Goal: Information Seeking & Learning: Learn about a topic

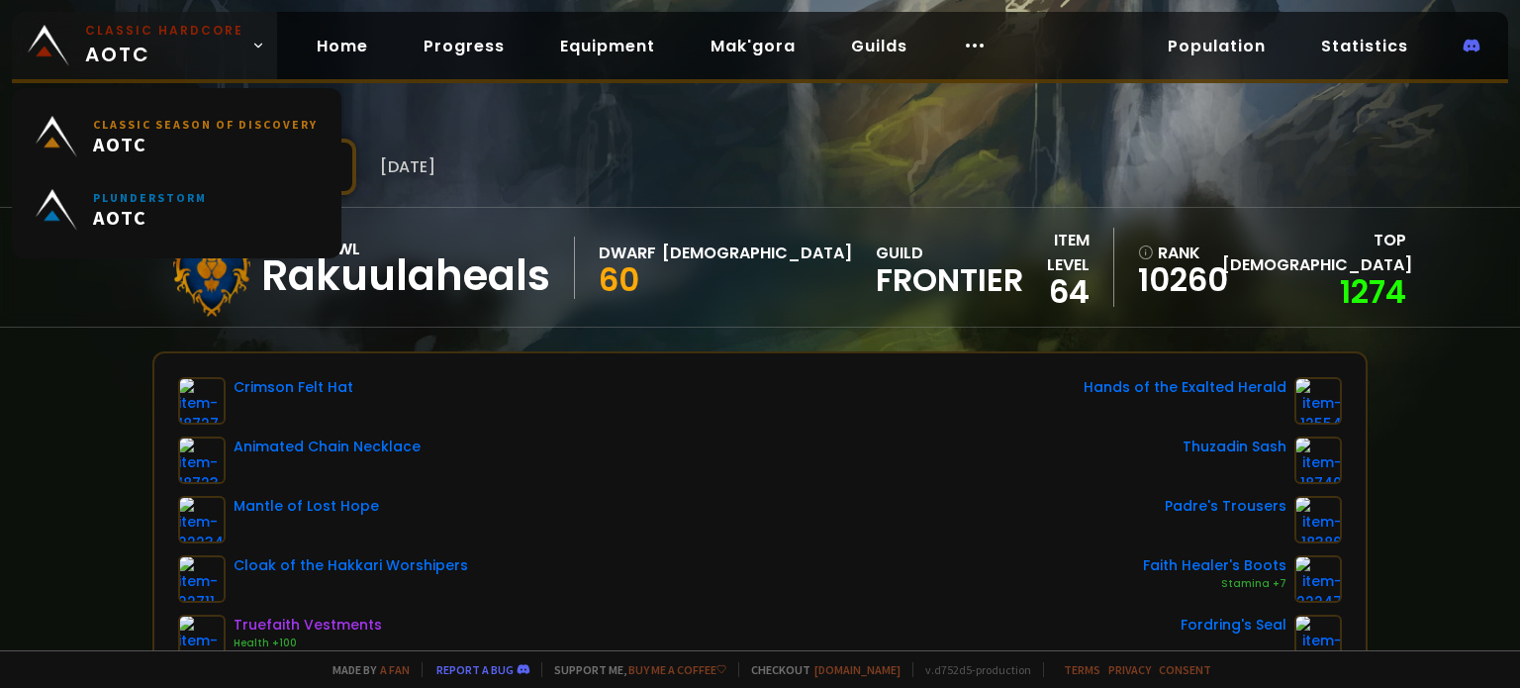
click at [129, 41] on span "Classic Hardcore AOTC" at bounding box center [164, 45] width 158 height 47
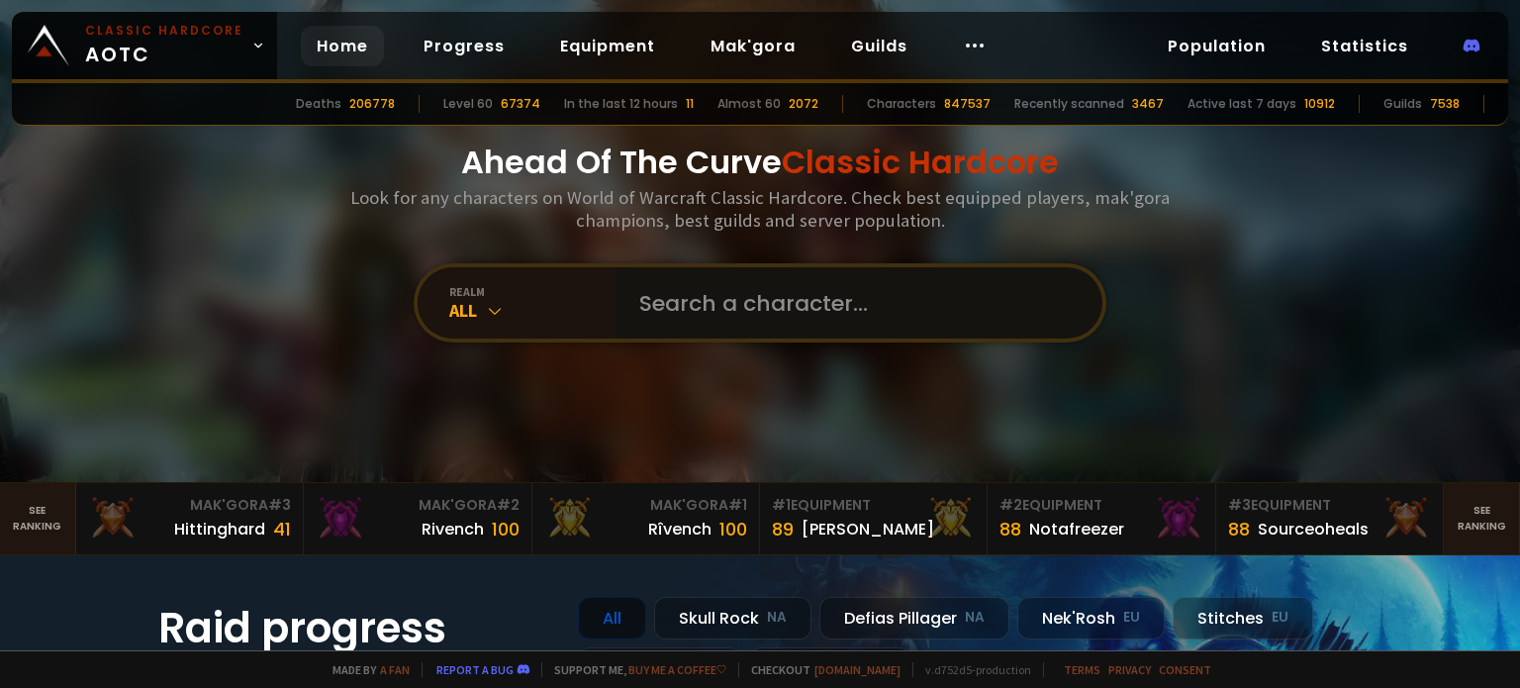
click at [689, 329] on input "text" at bounding box center [852, 302] width 451 height 71
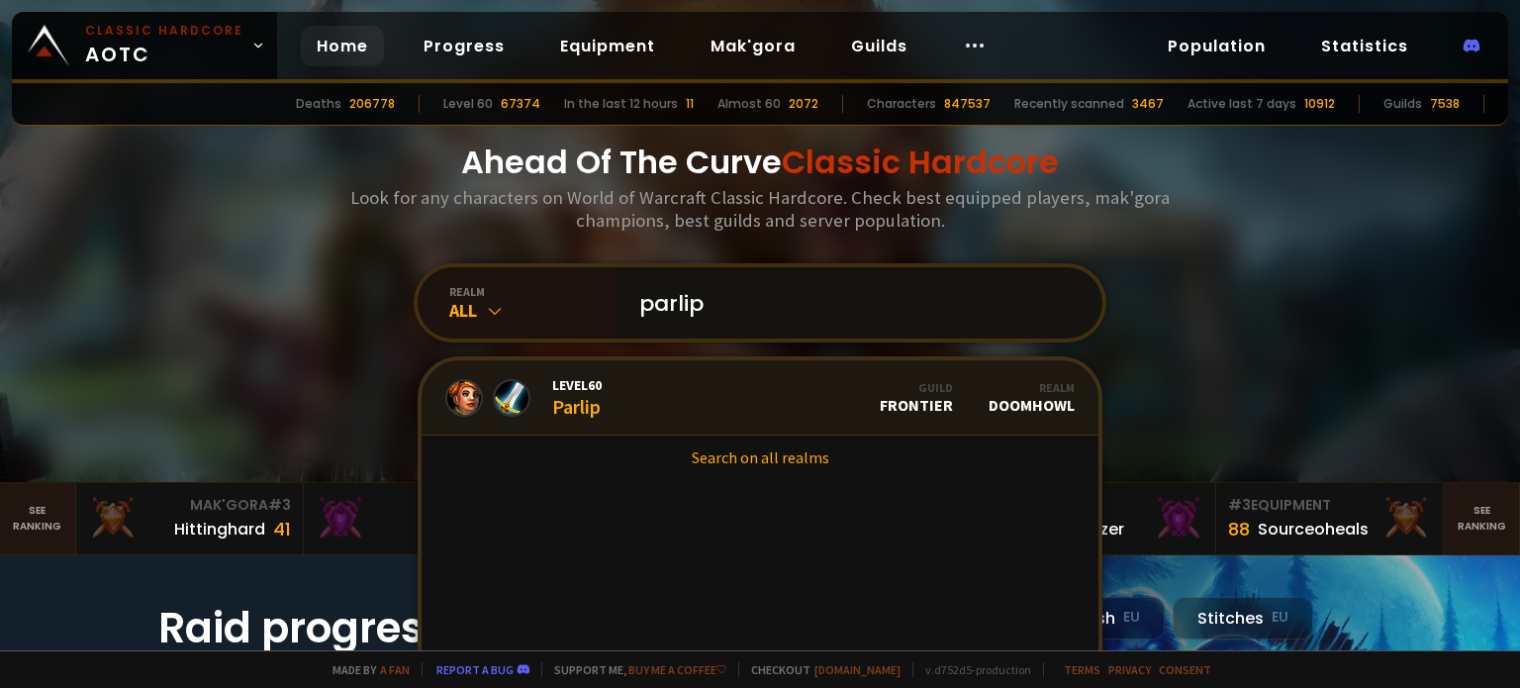
type input "parlip"
click at [594, 405] on div "Level 60 Parlip" at bounding box center [576, 397] width 49 height 43
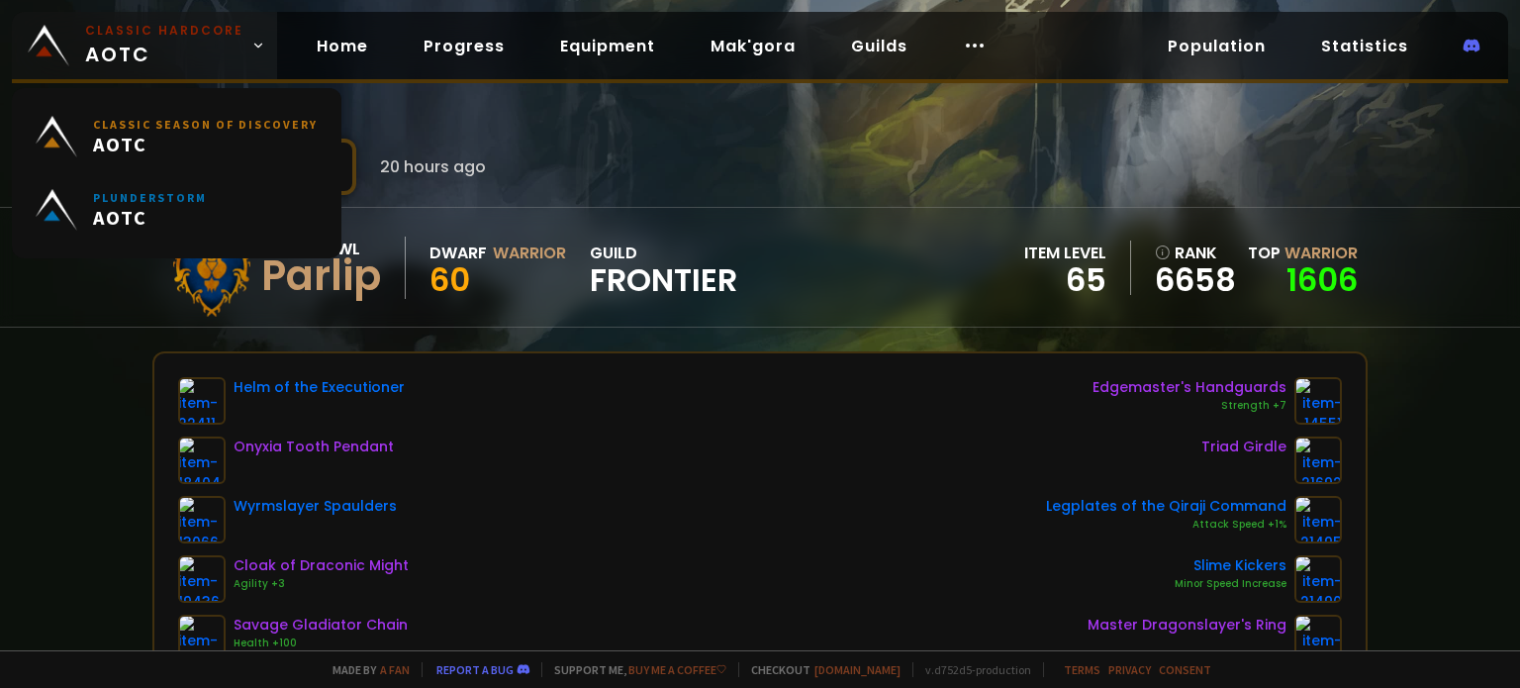
click at [151, 38] on small "Classic Hardcore" at bounding box center [164, 31] width 158 height 18
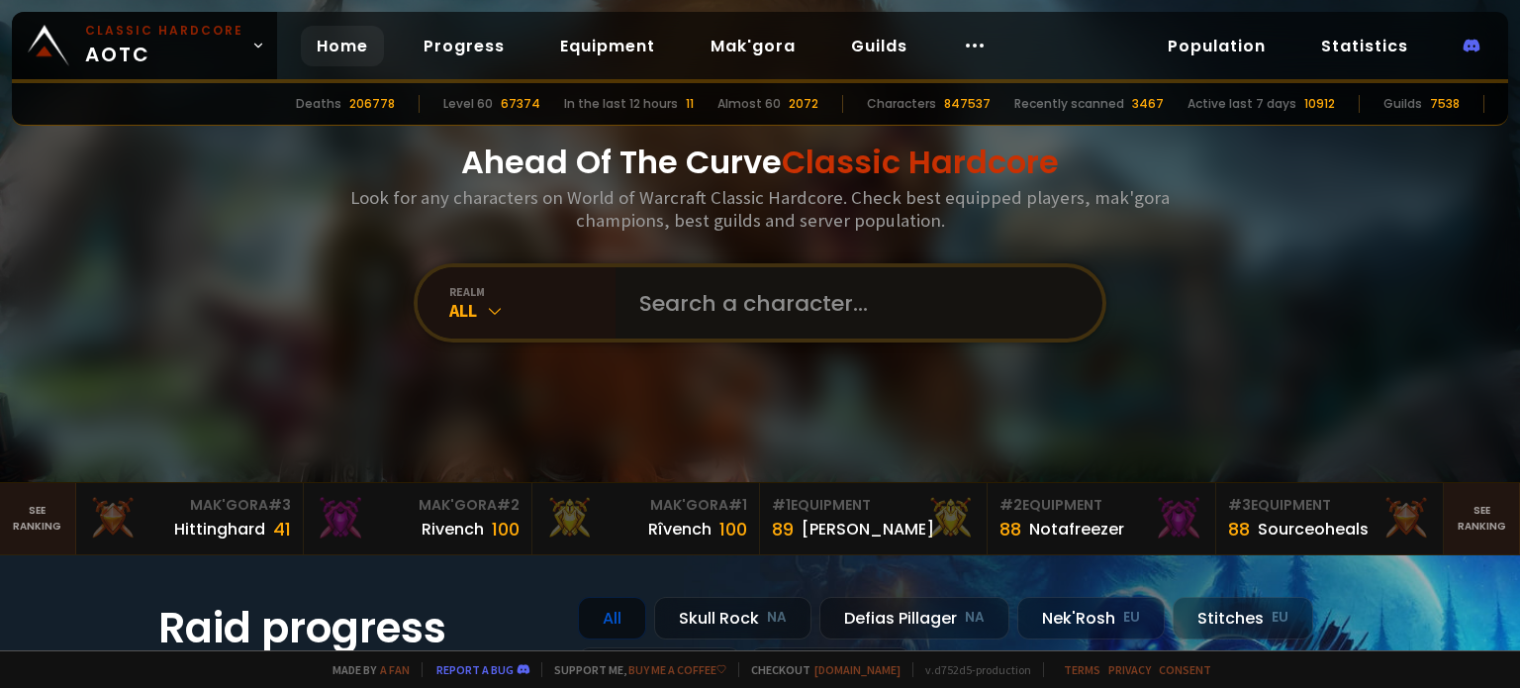
click at [657, 300] on input "text" at bounding box center [852, 302] width 451 height 71
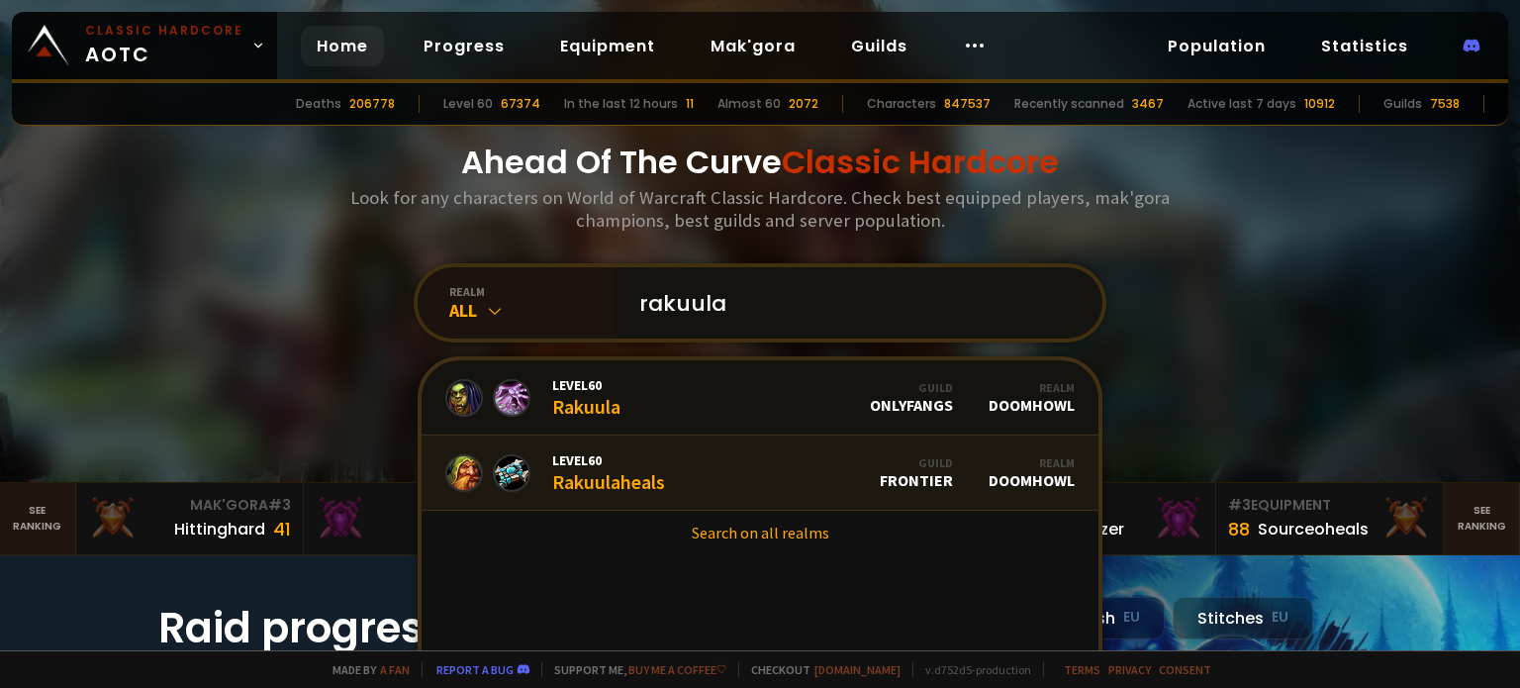
type input "rakuula"
click at [552, 480] on div "Level 60 Rakuulaheals" at bounding box center [608, 472] width 113 height 43
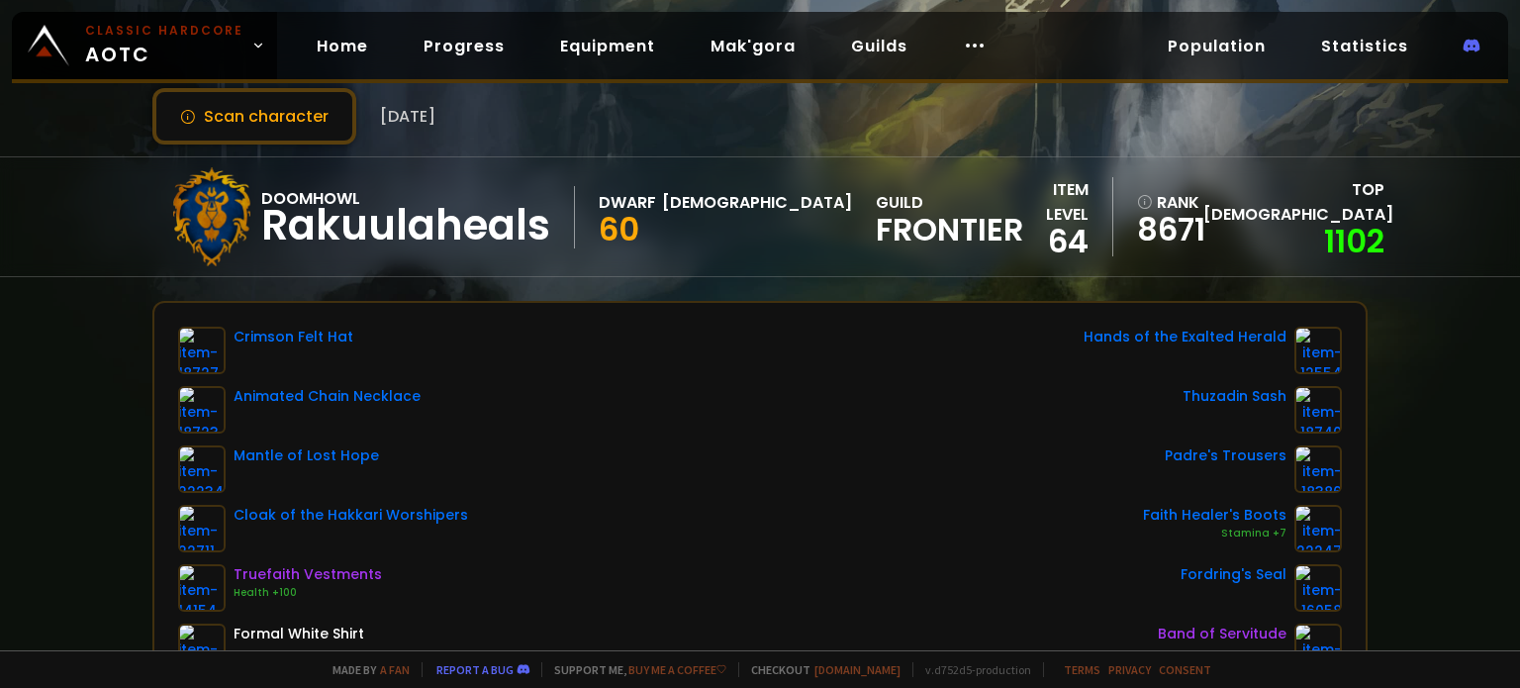
scroll to position [49, 0]
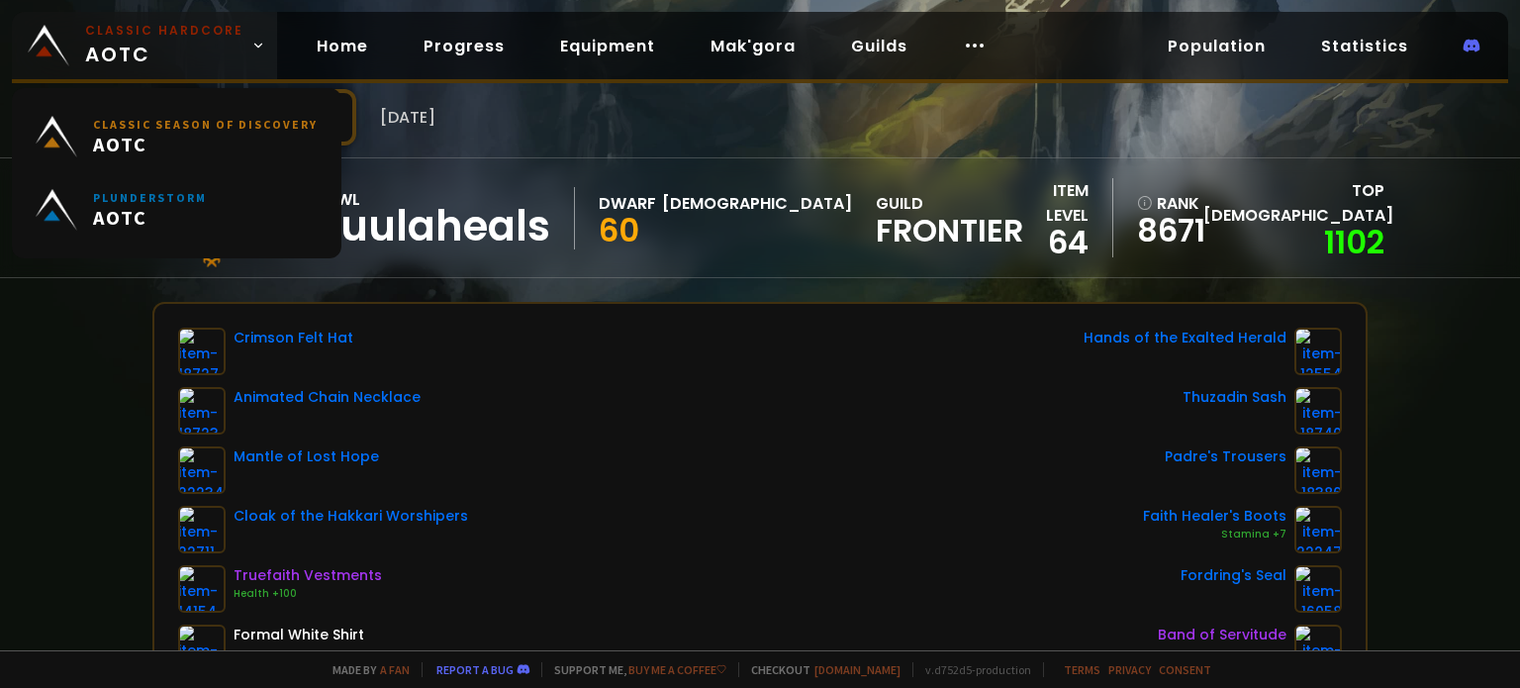
click at [138, 54] on span "Classic Hardcore AOTC" at bounding box center [164, 45] width 158 height 47
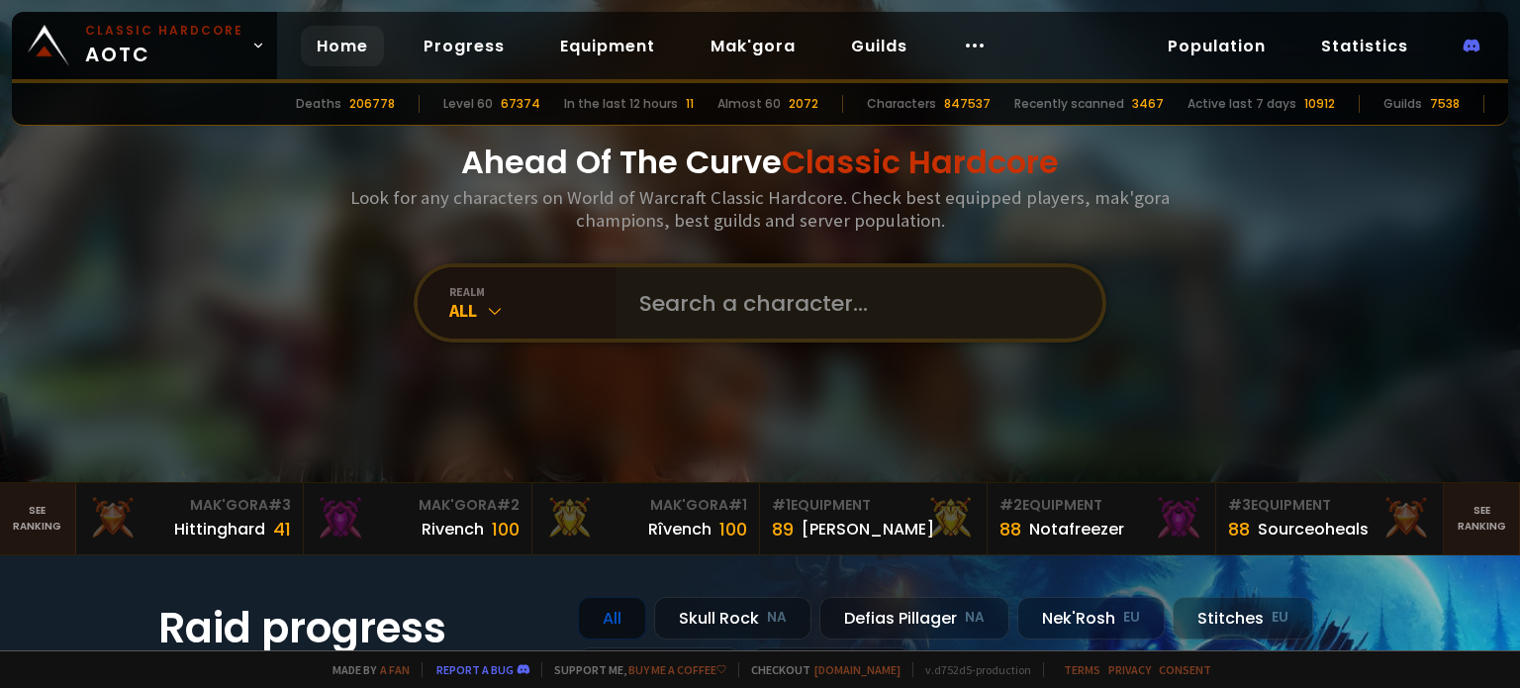
click at [615, 295] on div at bounding box center [858, 302] width 487 height 71
click at [661, 303] on input "text" at bounding box center [852, 302] width 451 height 71
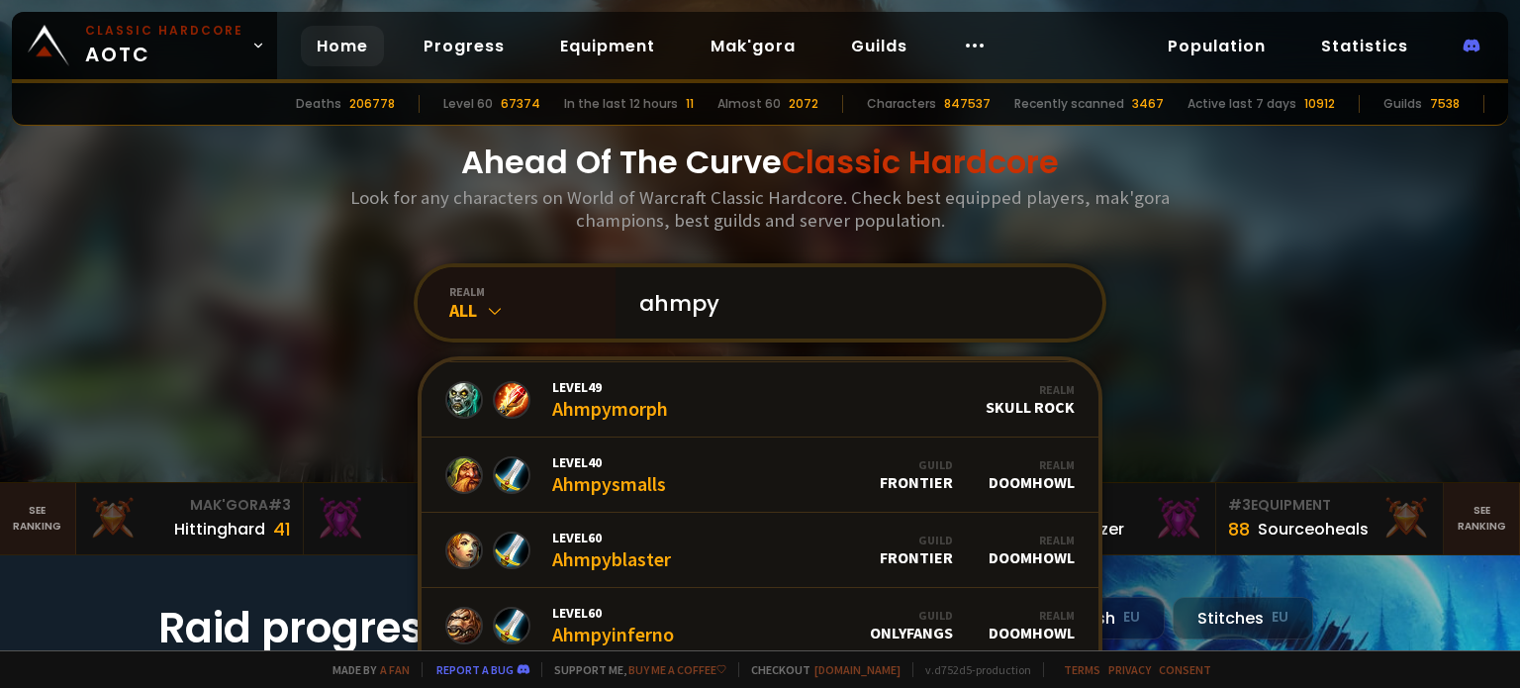
scroll to position [443, 0]
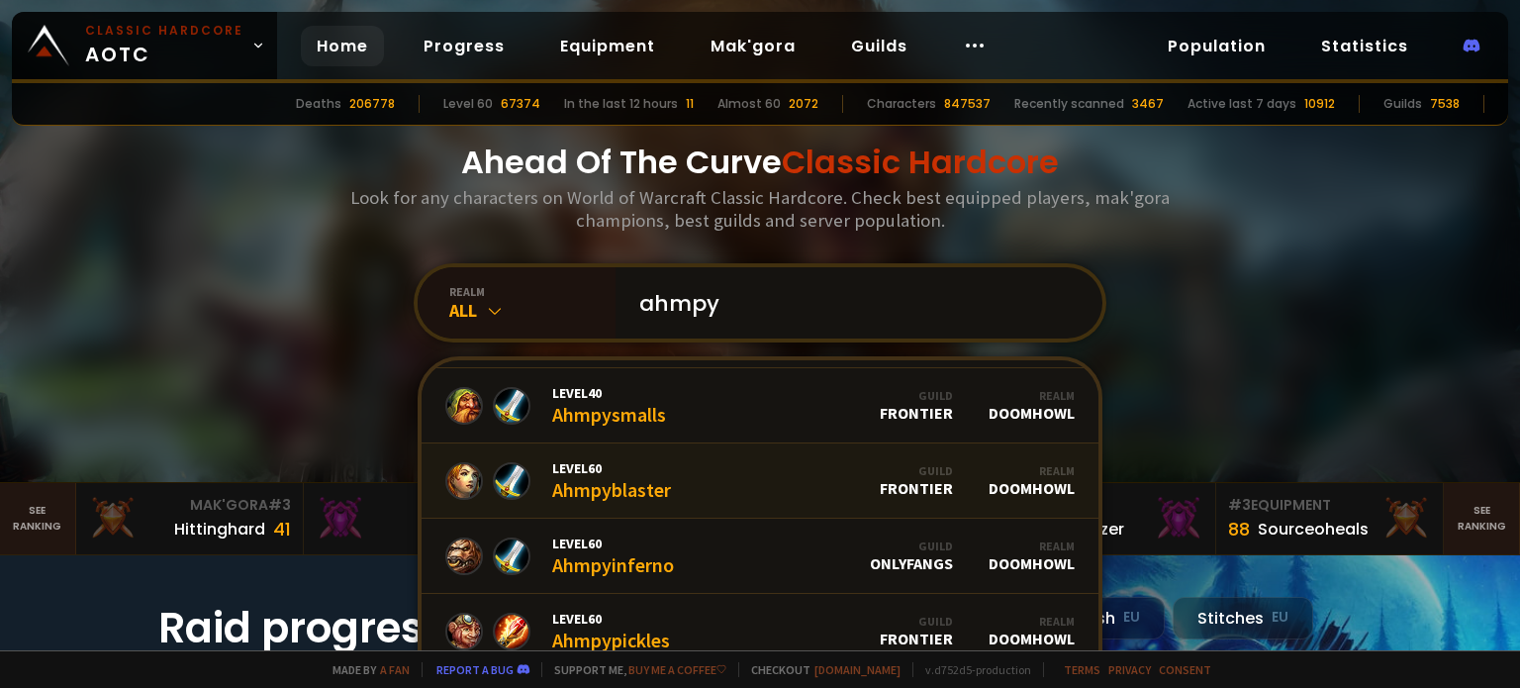
type input "ahmpy"
click at [669, 477] on link "Level 60 Ahmpyblaster Guild Frontier Realm Doomhowl" at bounding box center [759, 480] width 677 height 75
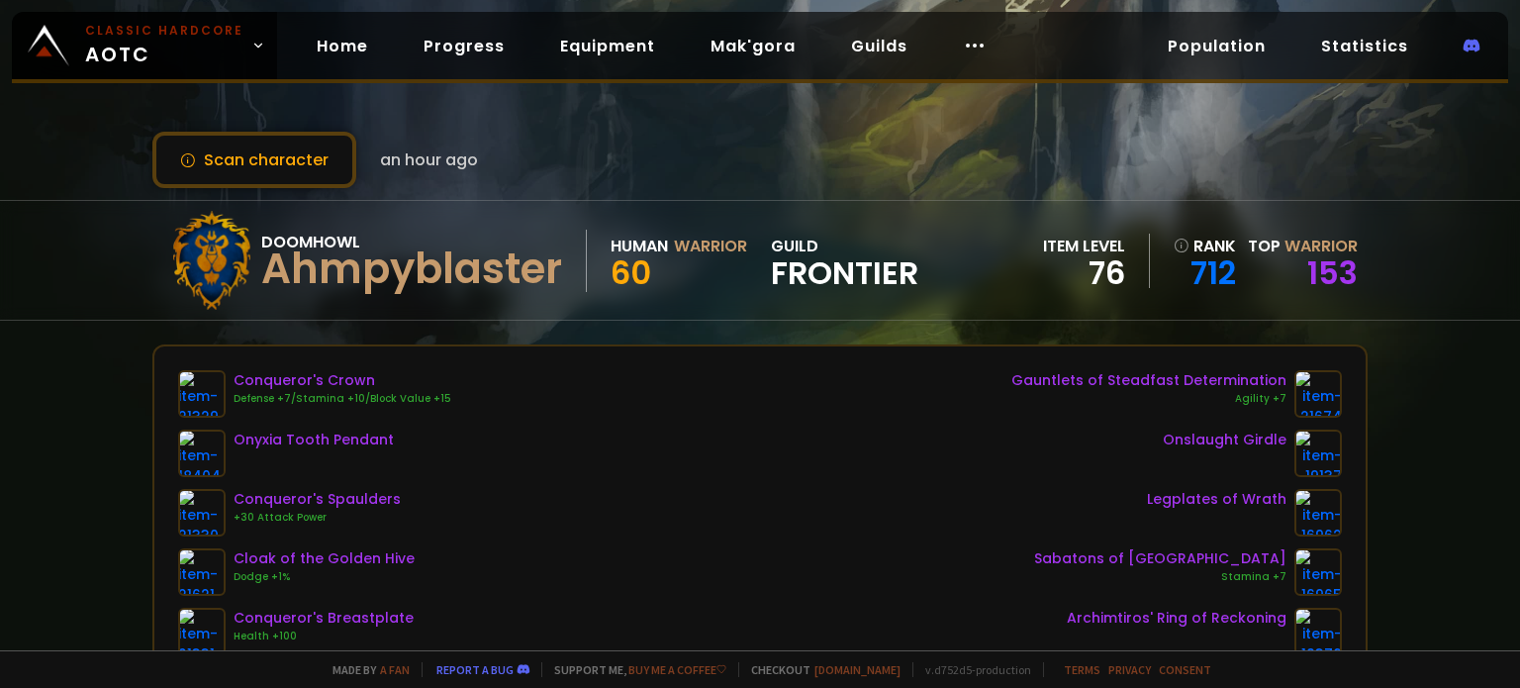
scroll to position [6, 0]
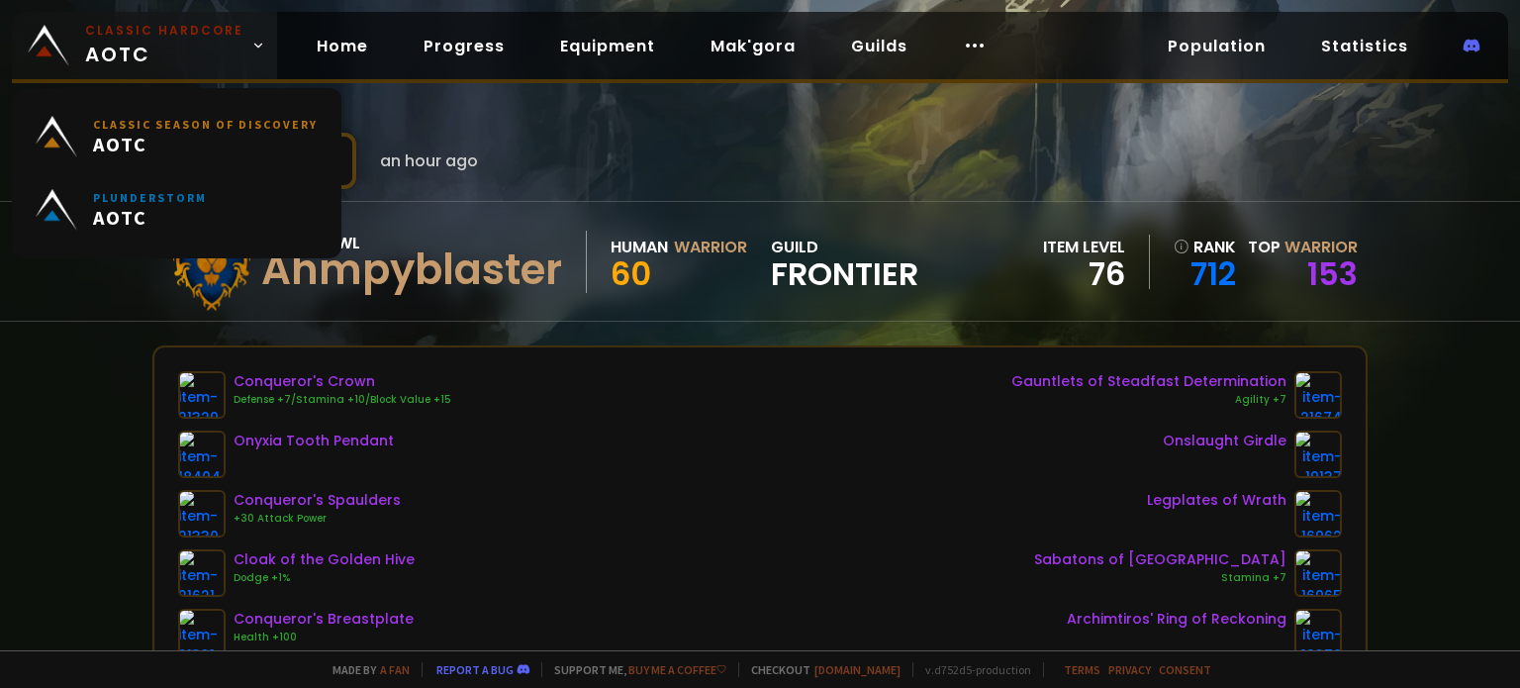
click at [123, 53] on span "Classic Hardcore AOTC" at bounding box center [164, 45] width 158 height 47
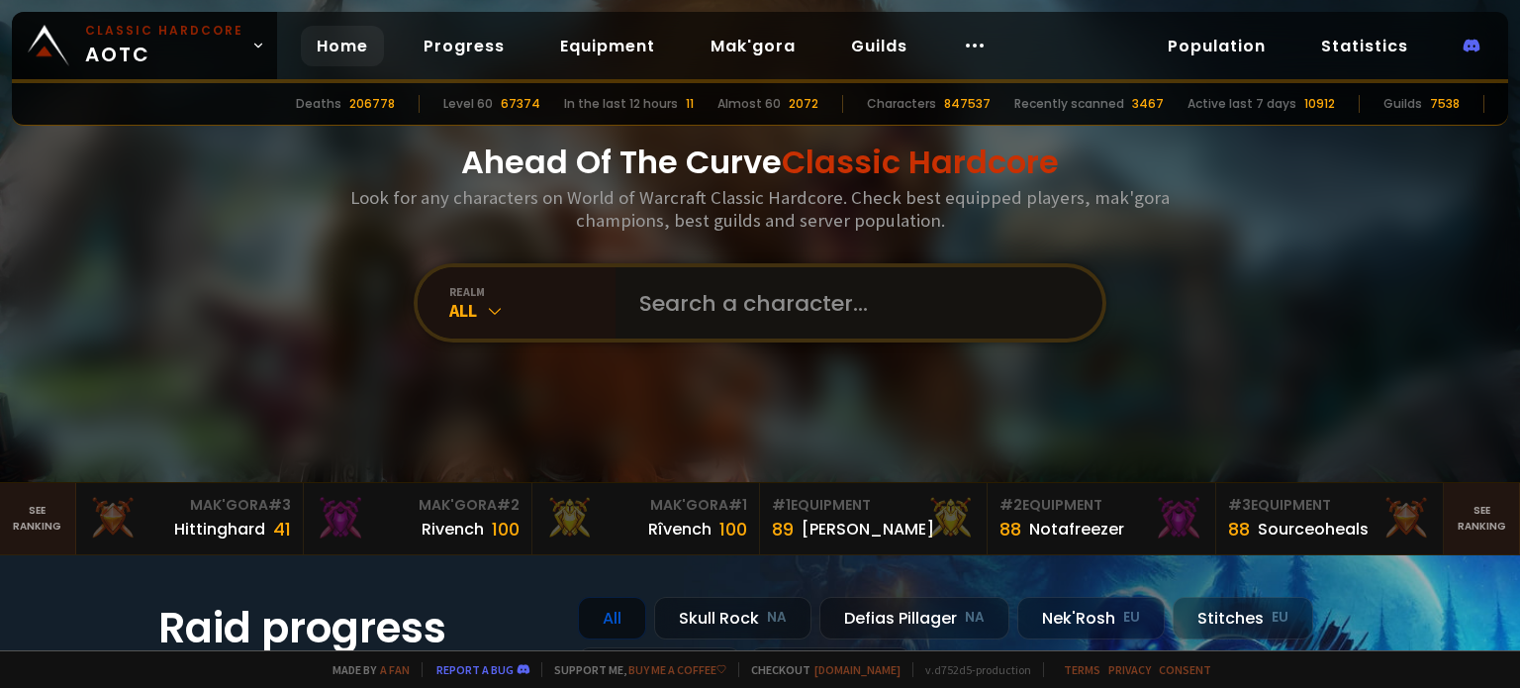
click at [639, 296] on input "text" at bounding box center [852, 302] width 451 height 71
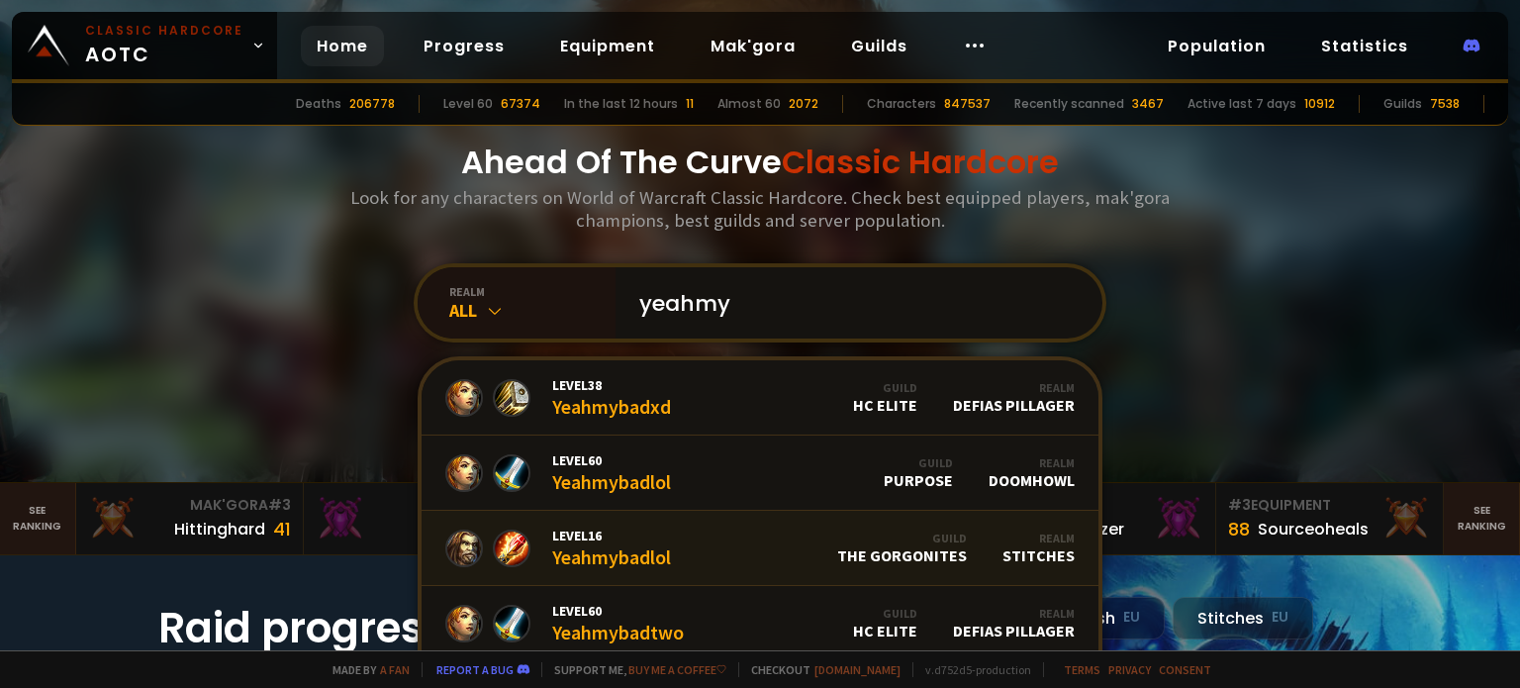
scroll to position [5, 0]
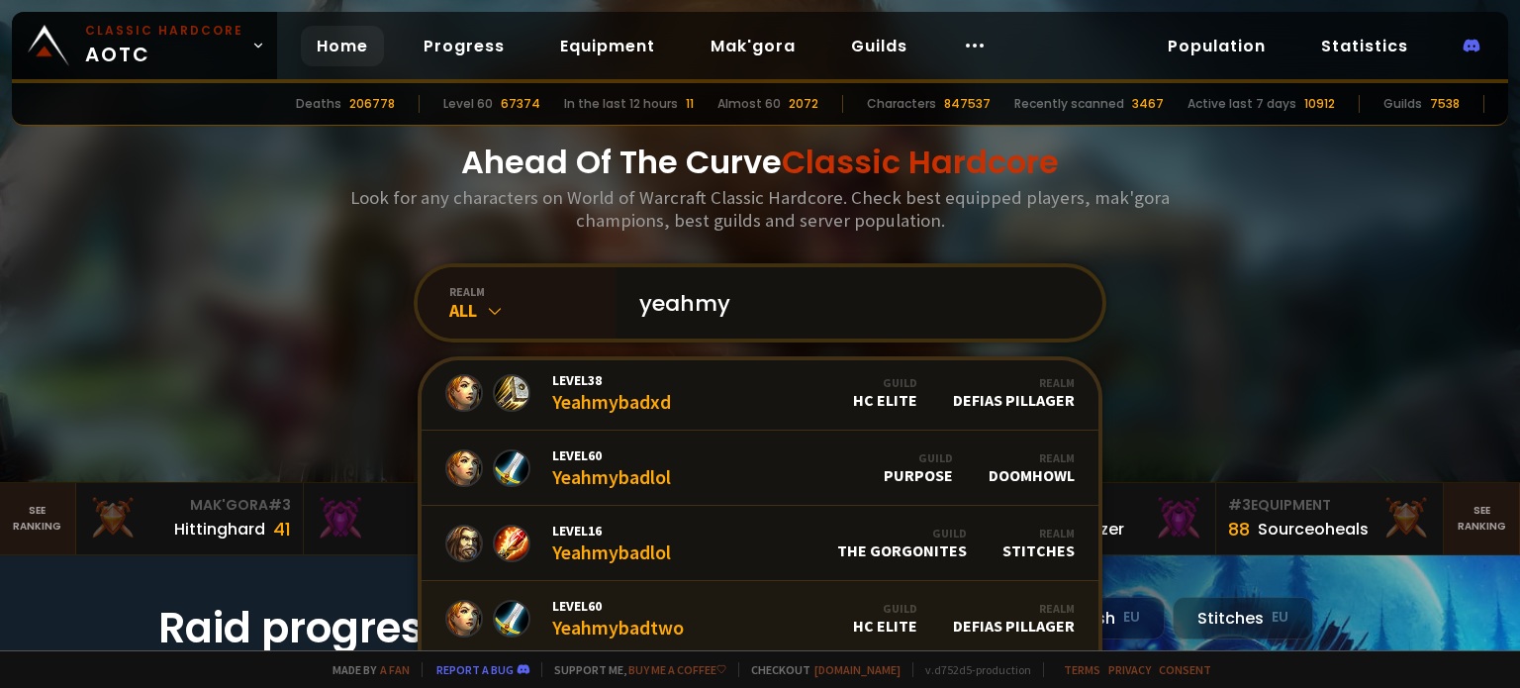
type input "yeahmy"
click at [615, 609] on span "Level 60" at bounding box center [618, 606] width 132 height 18
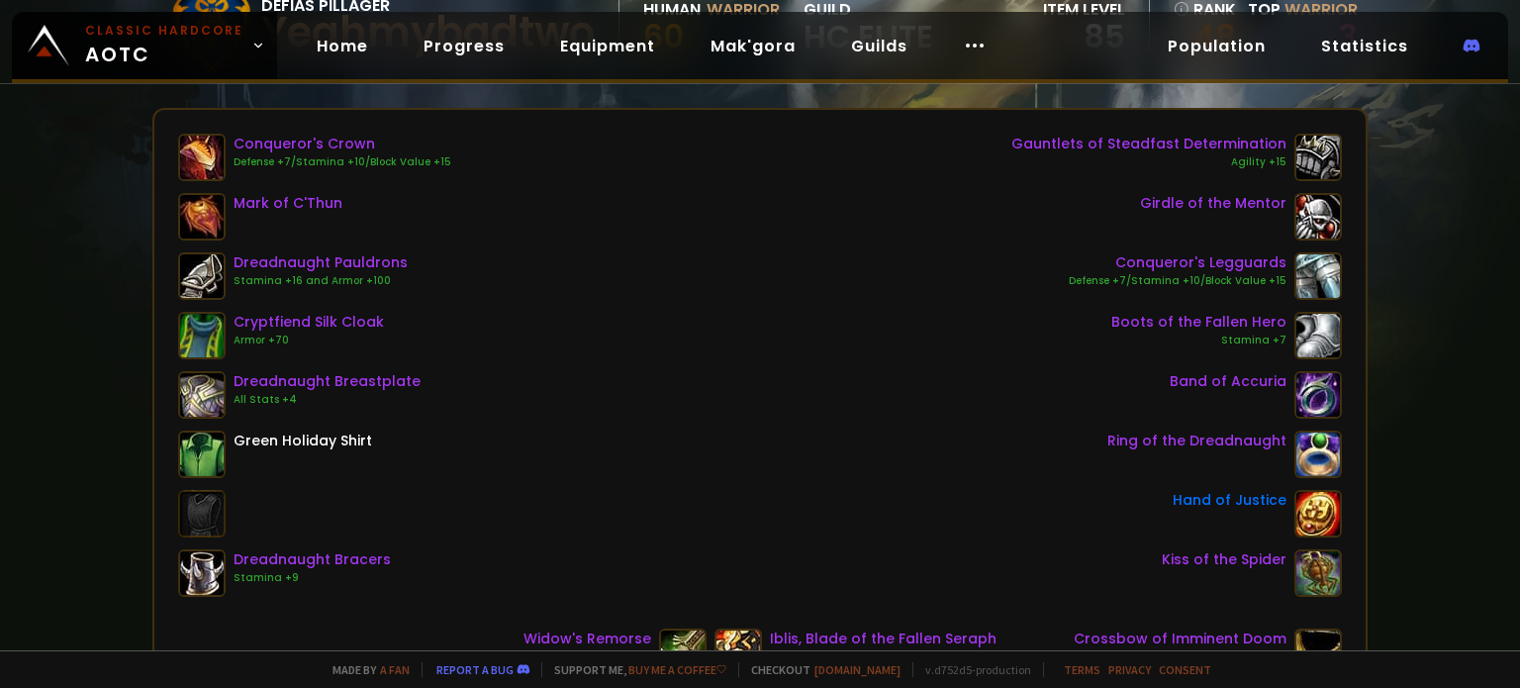
scroll to position [218, 0]
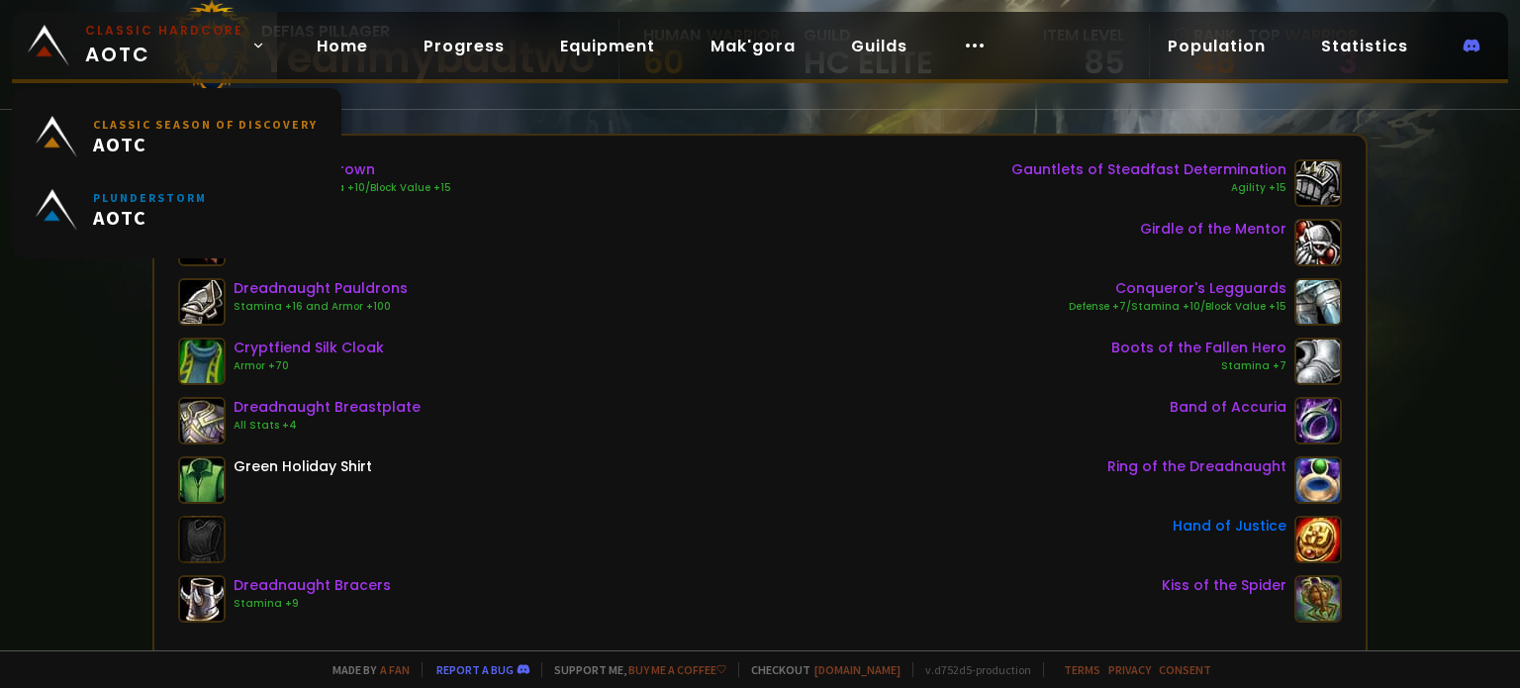
click at [139, 25] on small "Classic Hardcore" at bounding box center [164, 31] width 158 height 18
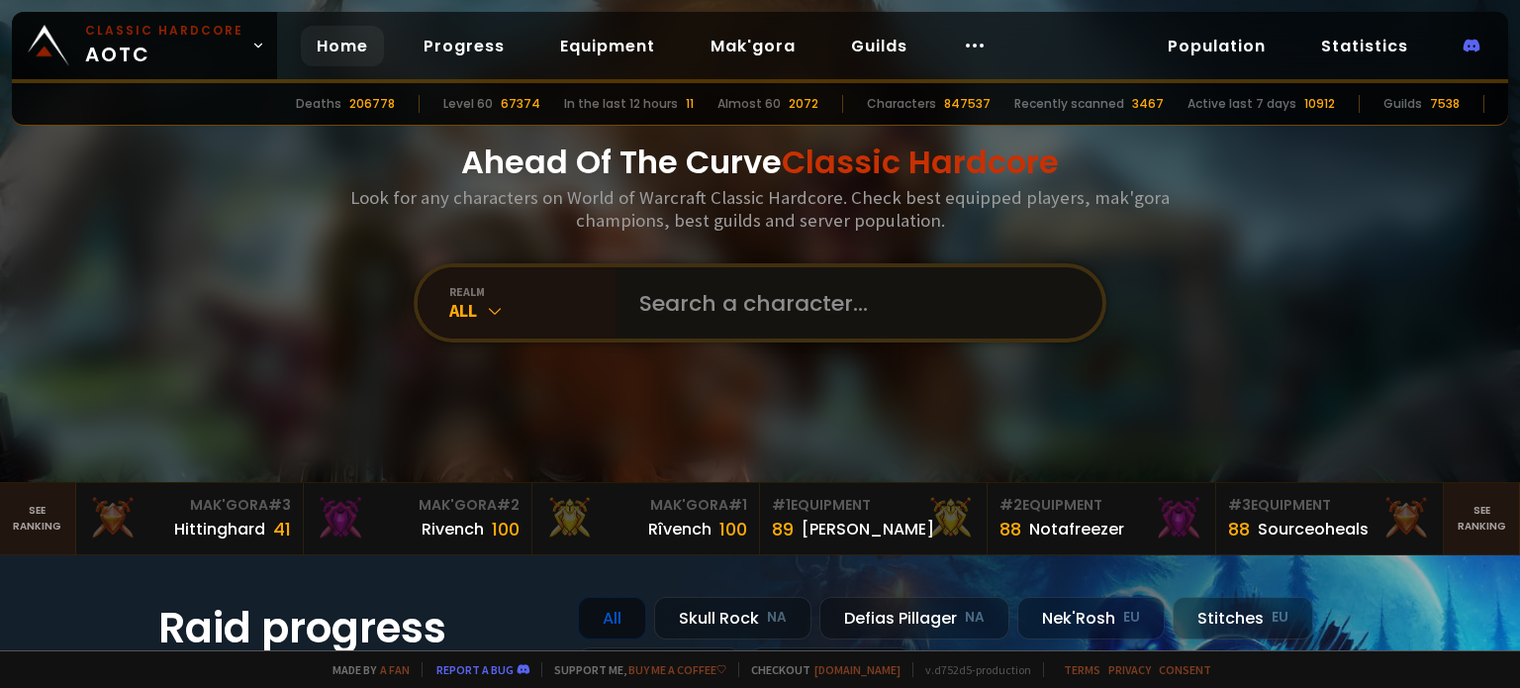
click at [658, 308] on input "text" at bounding box center [852, 302] width 451 height 71
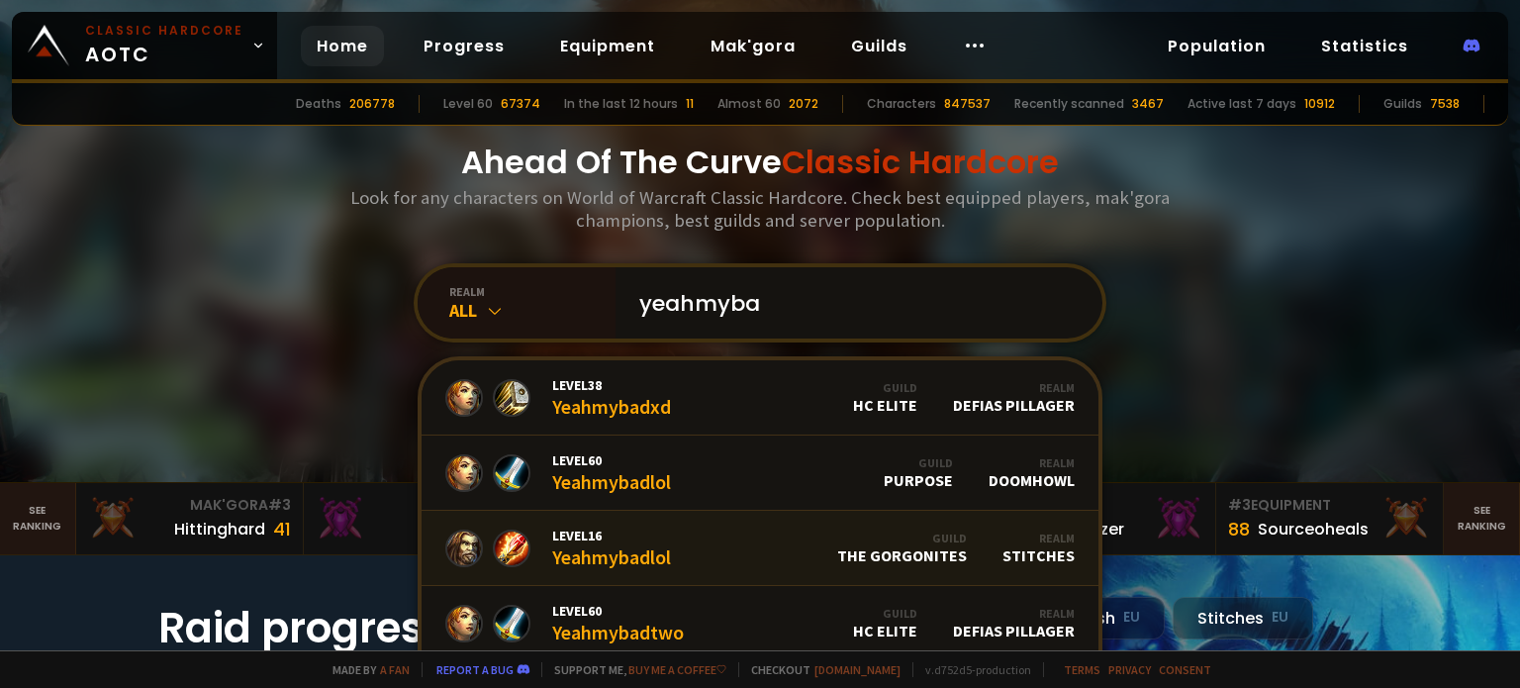
scroll to position [5, 0]
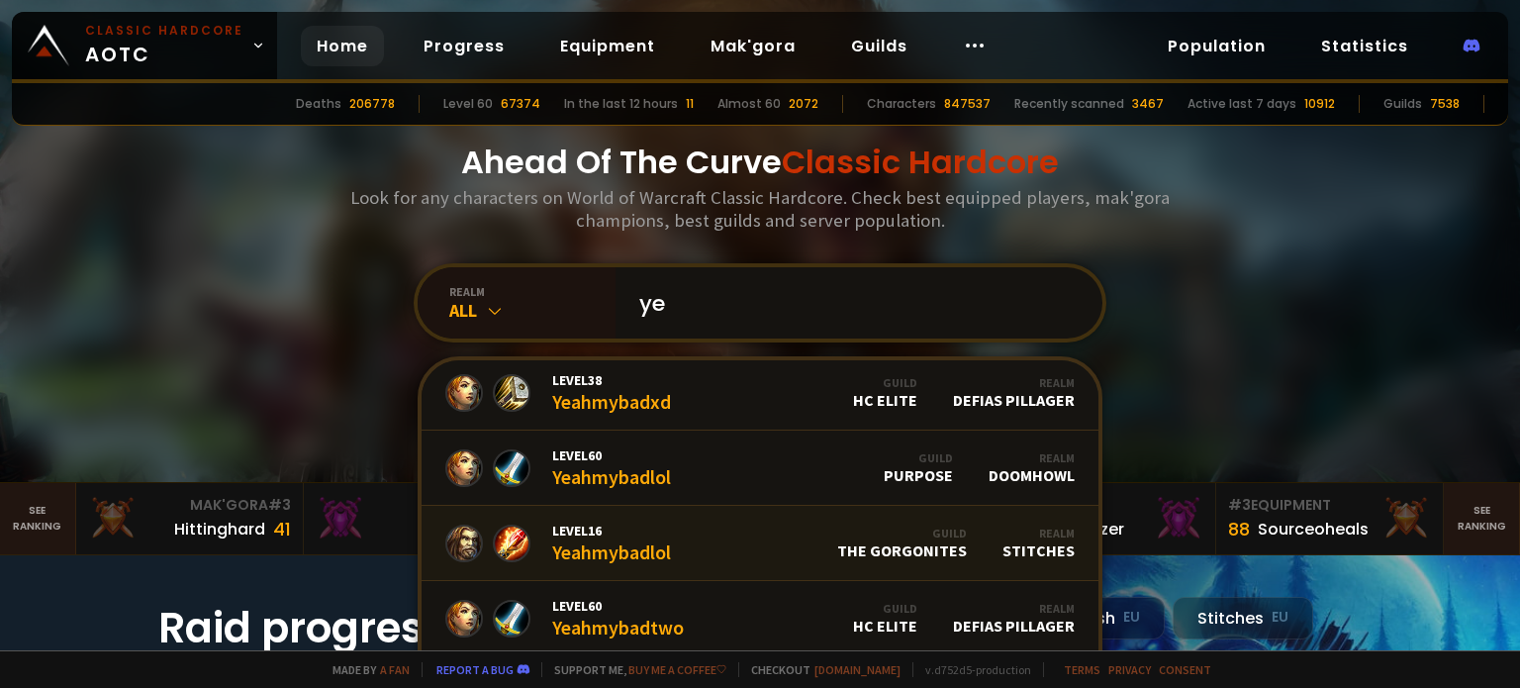
type input "y"
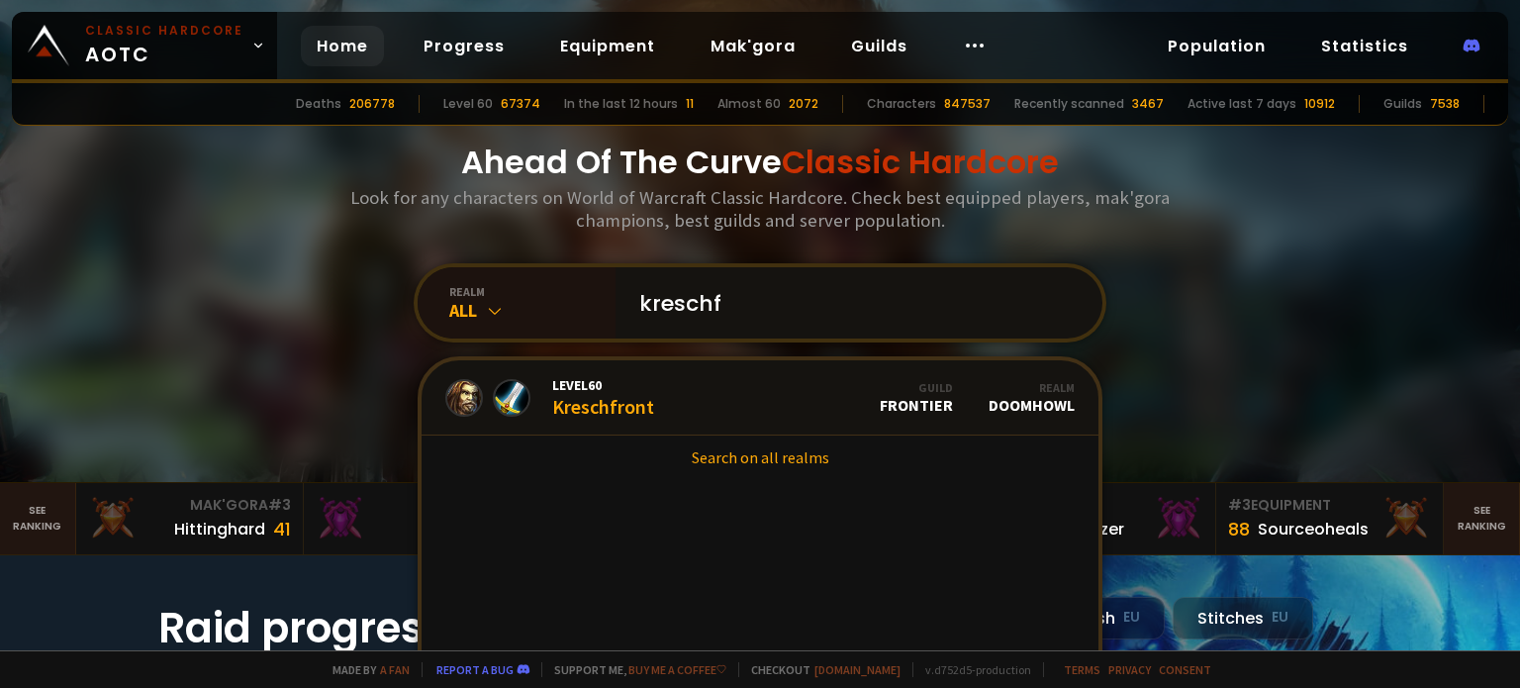
scroll to position [0, 0]
type input "kreschf"
click at [604, 405] on div "Level 60 Kreschfront" at bounding box center [603, 397] width 102 height 43
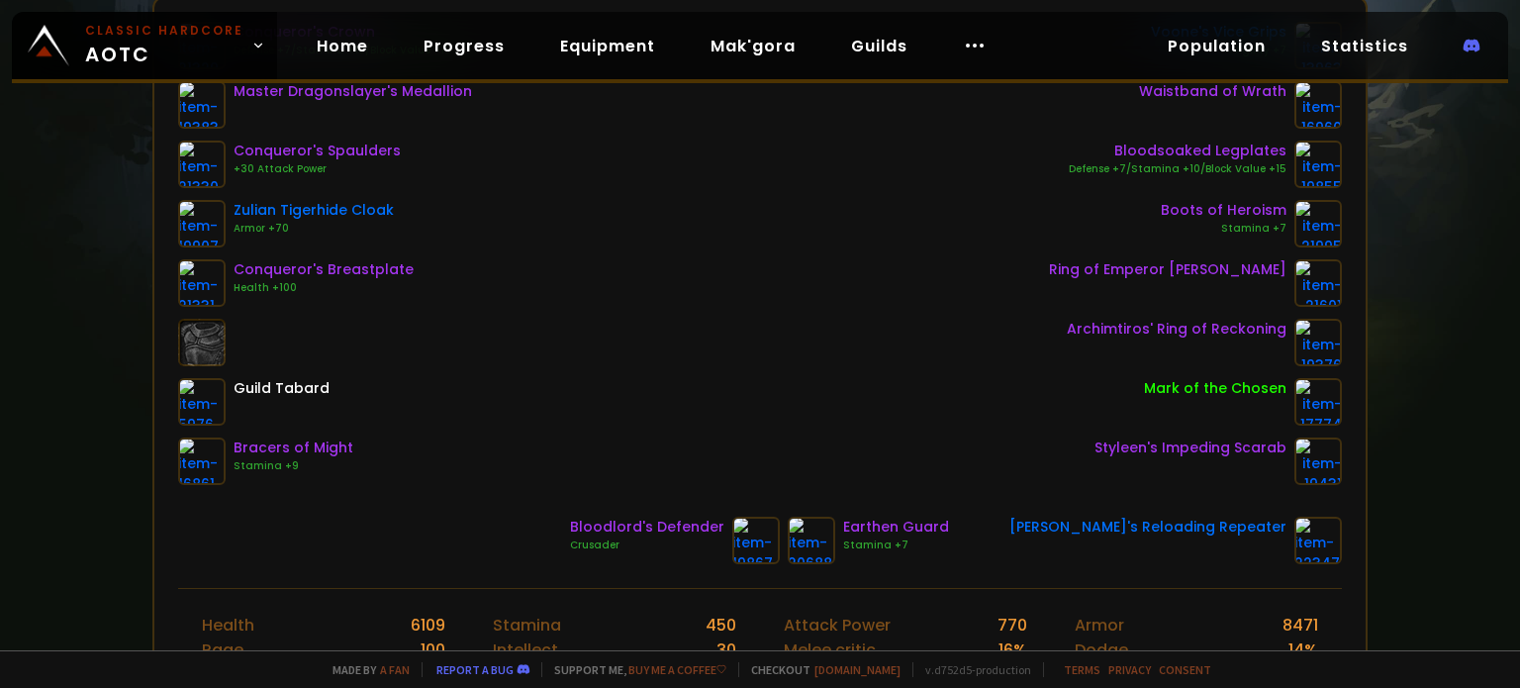
scroll to position [356, 0]
